Goal: Navigation & Orientation: Understand site structure

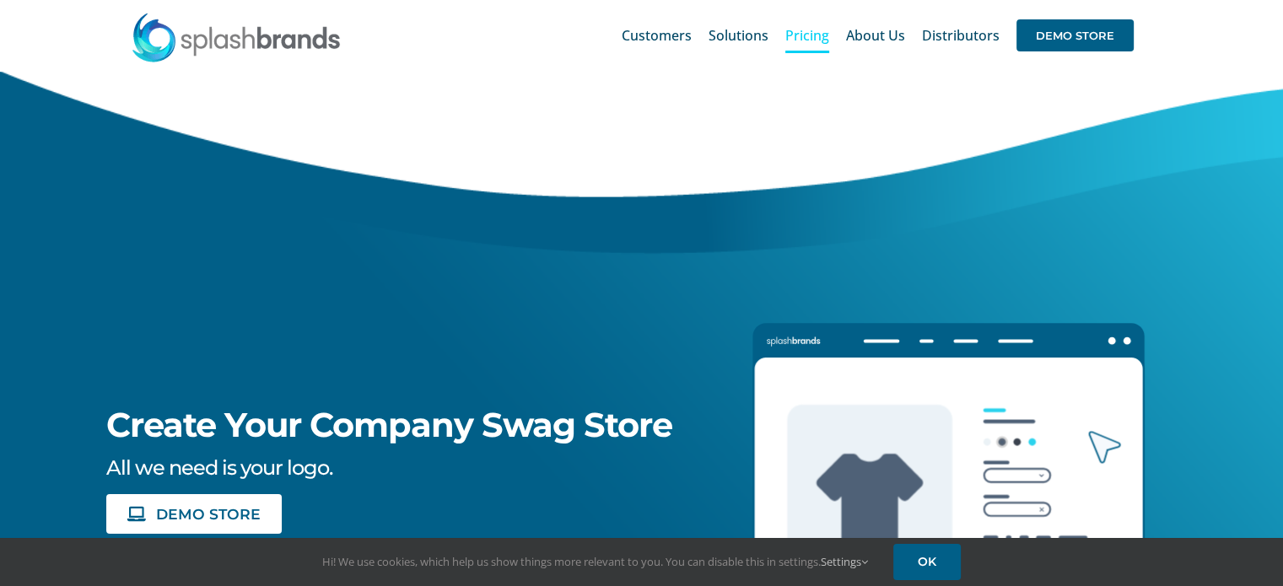
click at [634, 42] on span "Pricing" at bounding box center [807, 35] width 44 height 13
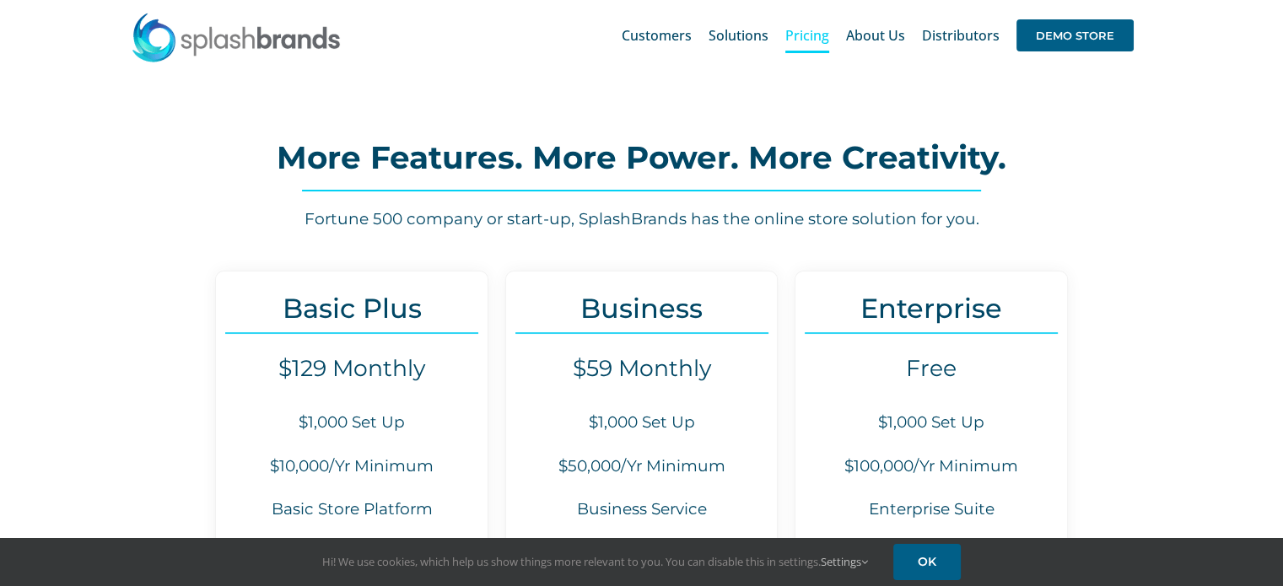
click at [279, 51] on img at bounding box center [236, 37] width 211 height 51
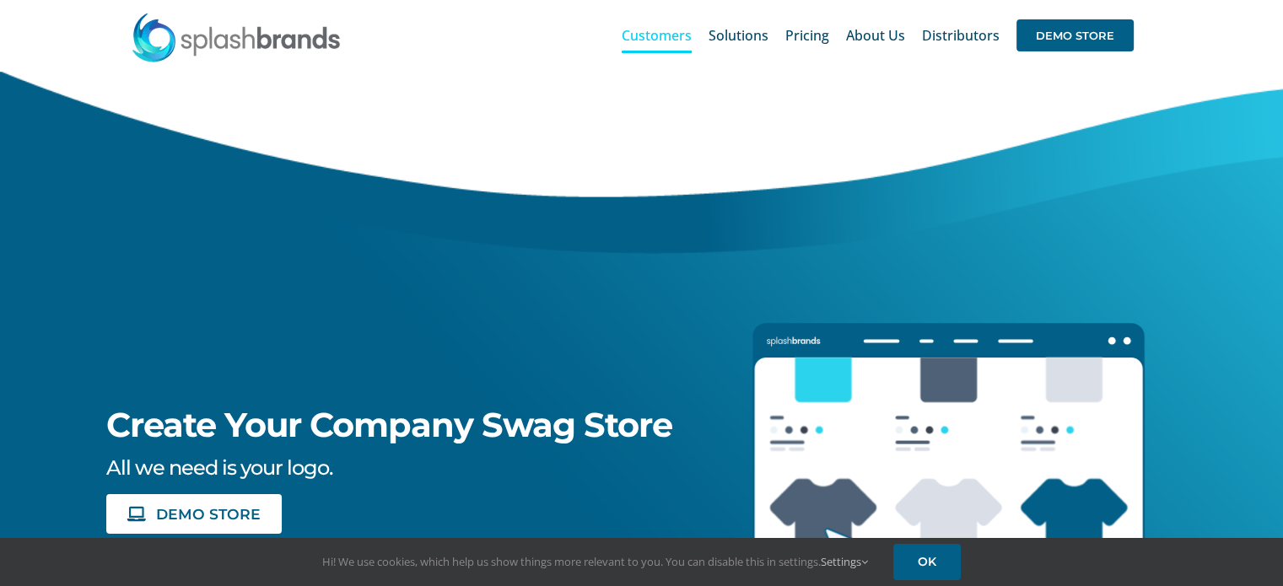
click at [650, 38] on span "Customers" at bounding box center [657, 35] width 70 height 13
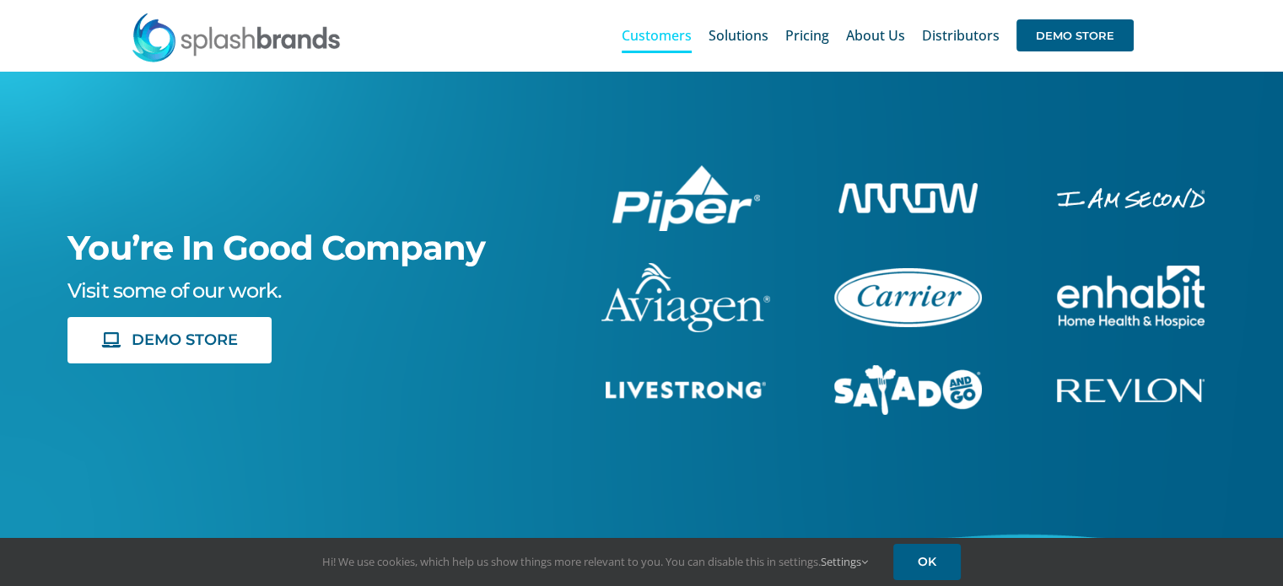
click at [735, 40] on span "Solutions" at bounding box center [738, 35] width 60 height 13
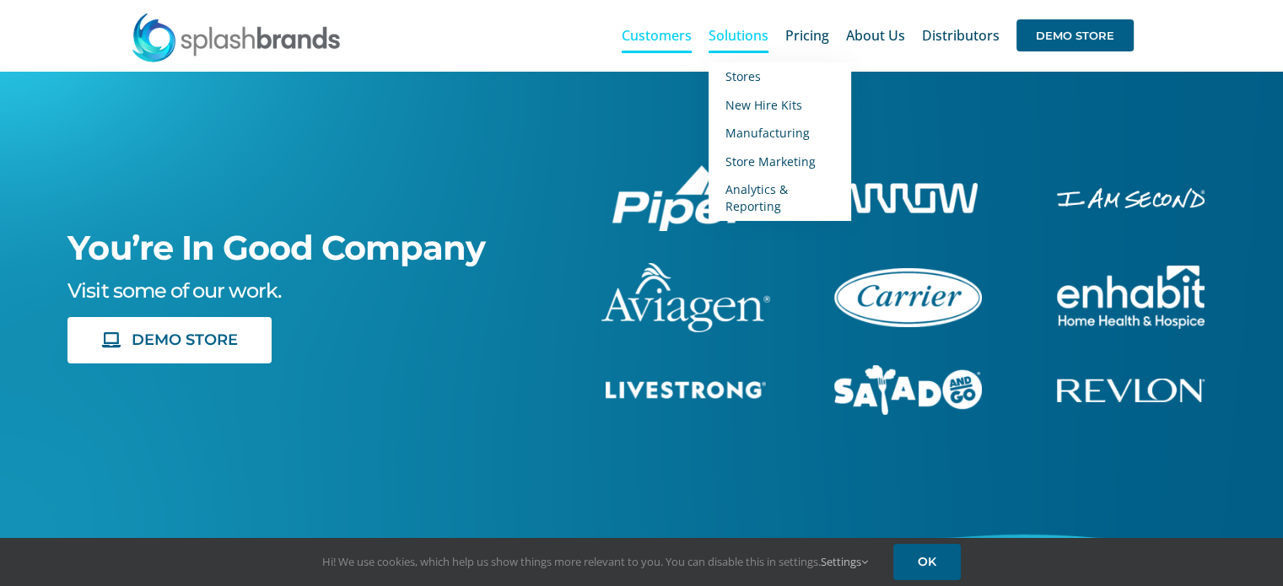
click at [760, 36] on span "Solutions" at bounding box center [738, 35] width 60 height 13
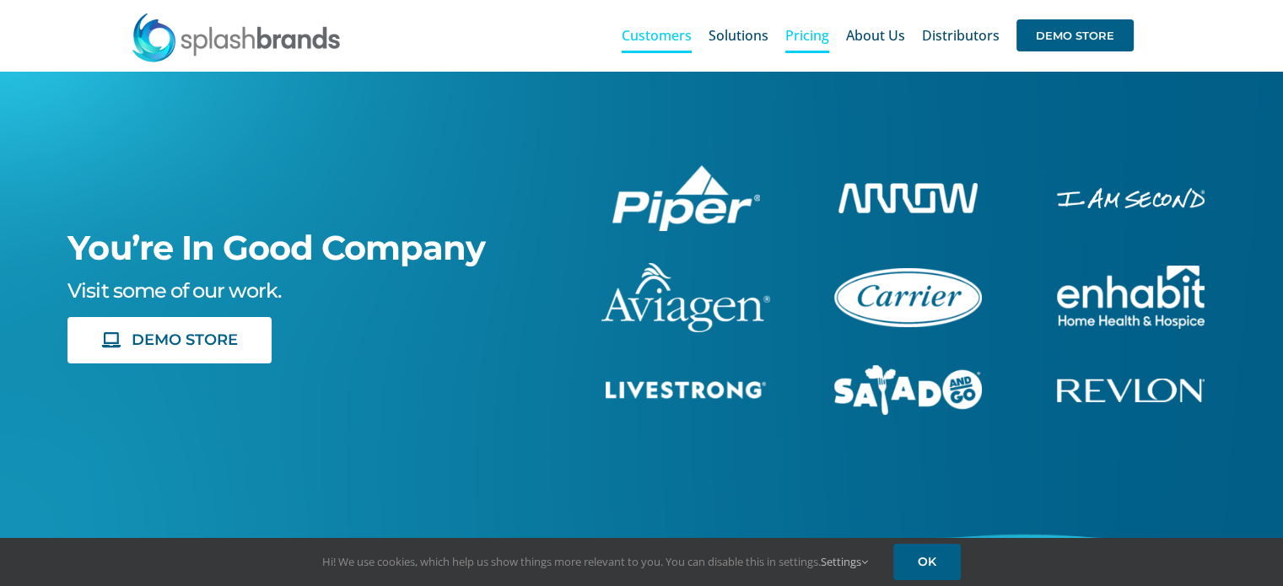
click at [815, 36] on span "Pricing" at bounding box center [807, 35] width 44 height 13
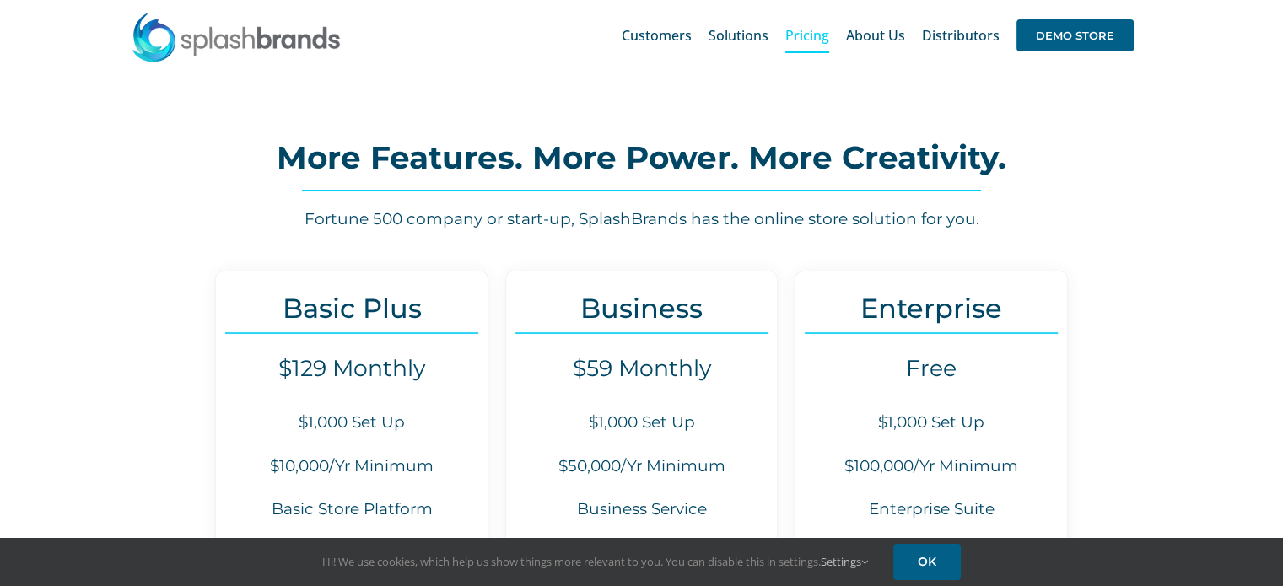
click at [240, 35] on img at bounding box center [236, 37] width 211 height 51
